Goal: Task Accomplishment & Management: Manage account settings

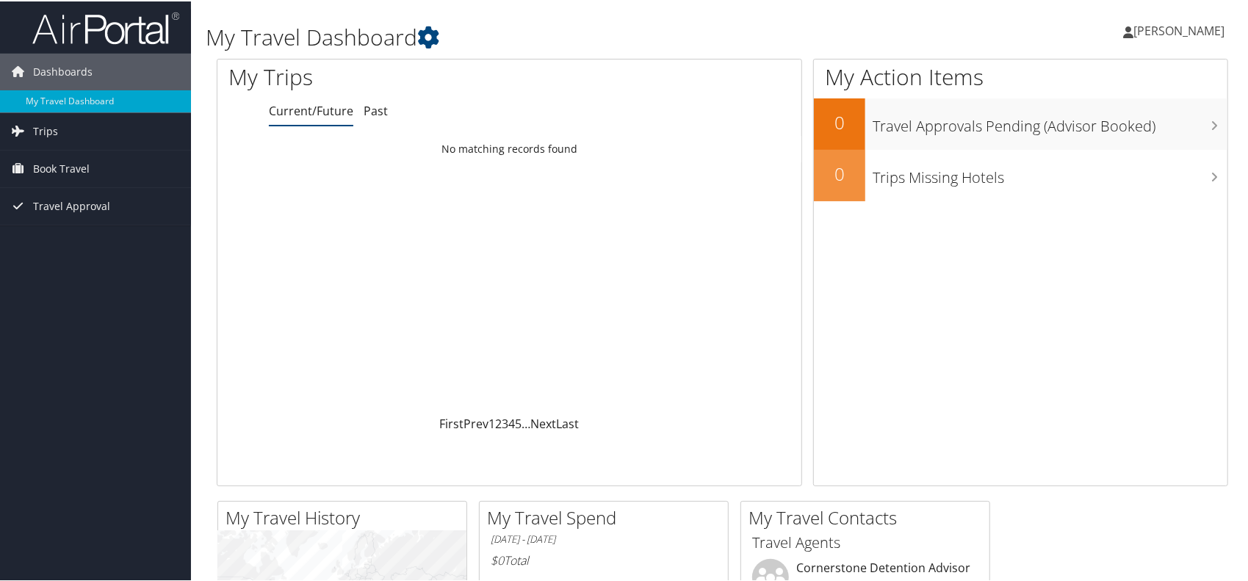
click at [1181, 28] on span "[PERSON_NAME]" at bounding box center [1179, 29] width 91 height 16
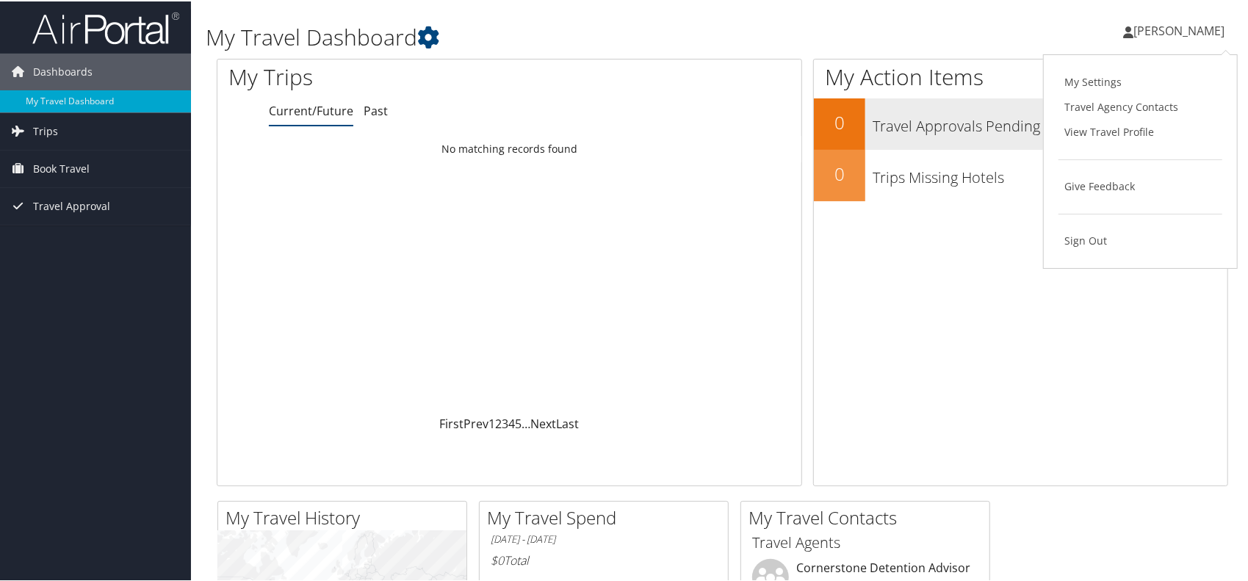
click at [1110, 125] on link "View Travel Profile" at bounding box center [1141, 130] width 164 height 25
